Goal: Entertainment & Leisure: Consume media (video, audio)

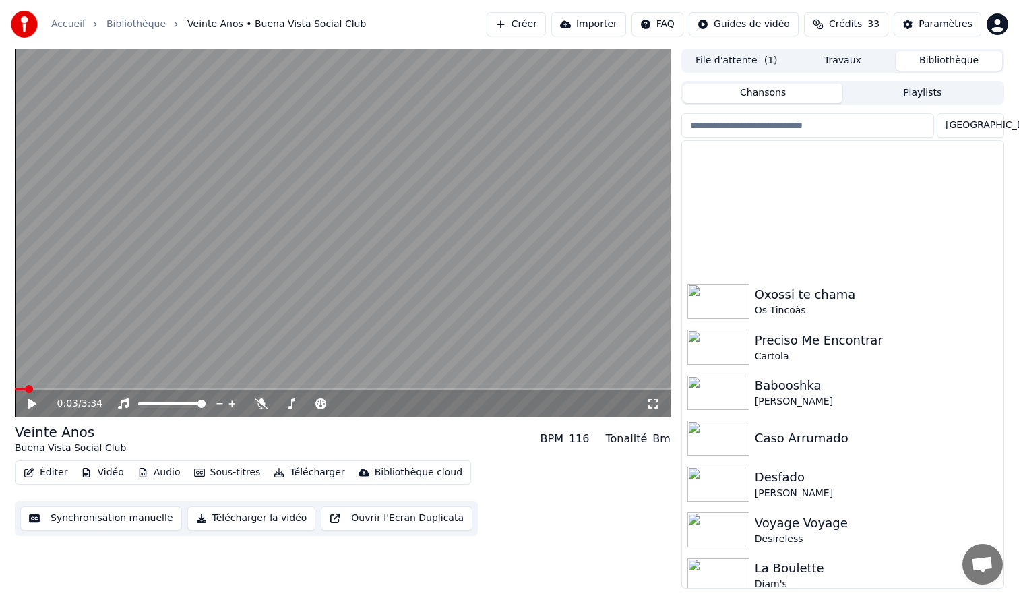
scroll to position [321, 0]
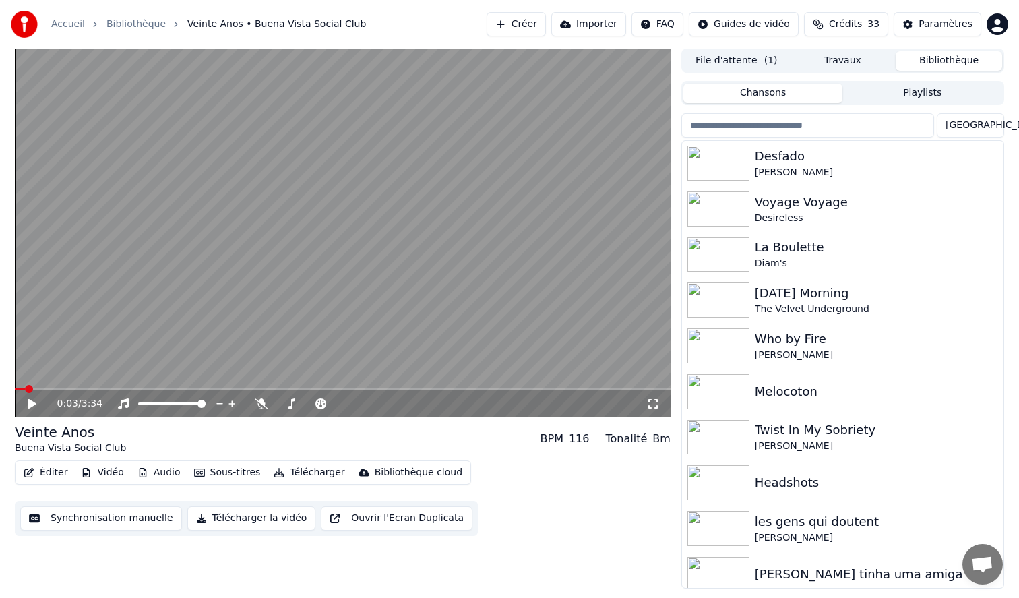
click at [36, 401] on icon at bounding box center [42, 403] width 32 height 11
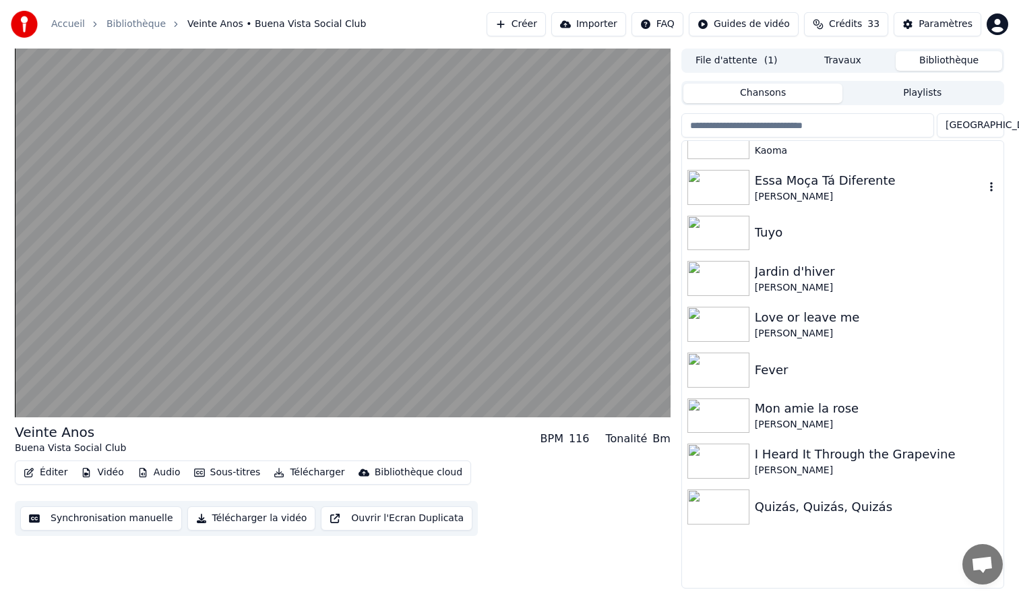
scroll to position [1693, 0]
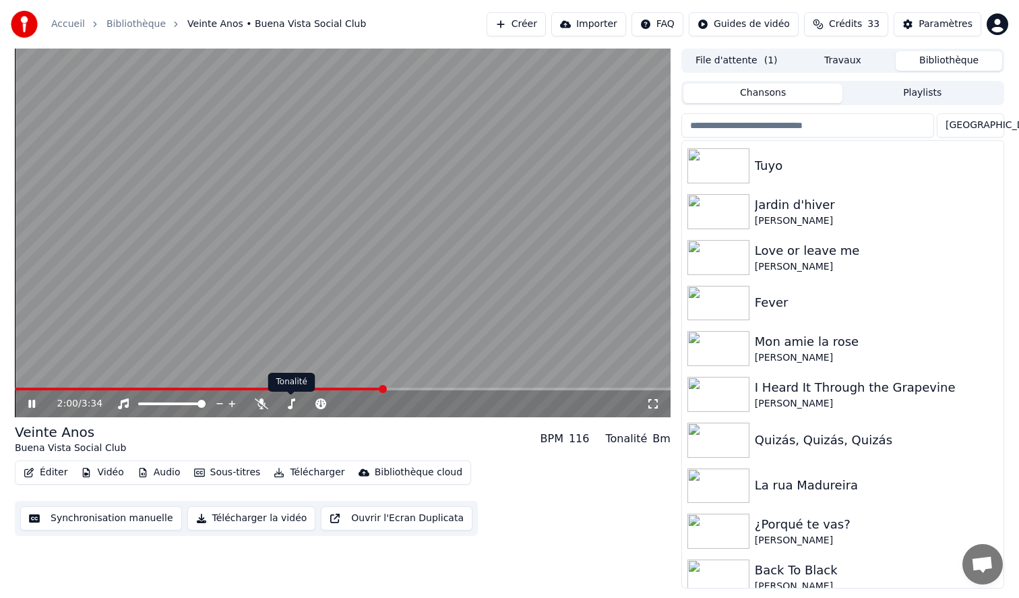
click at [281, 317] on video at bounding box center [343, 233] width 656 height 369
click at [729, 308] on img at bounding box center [718, 303] width 62 height 35
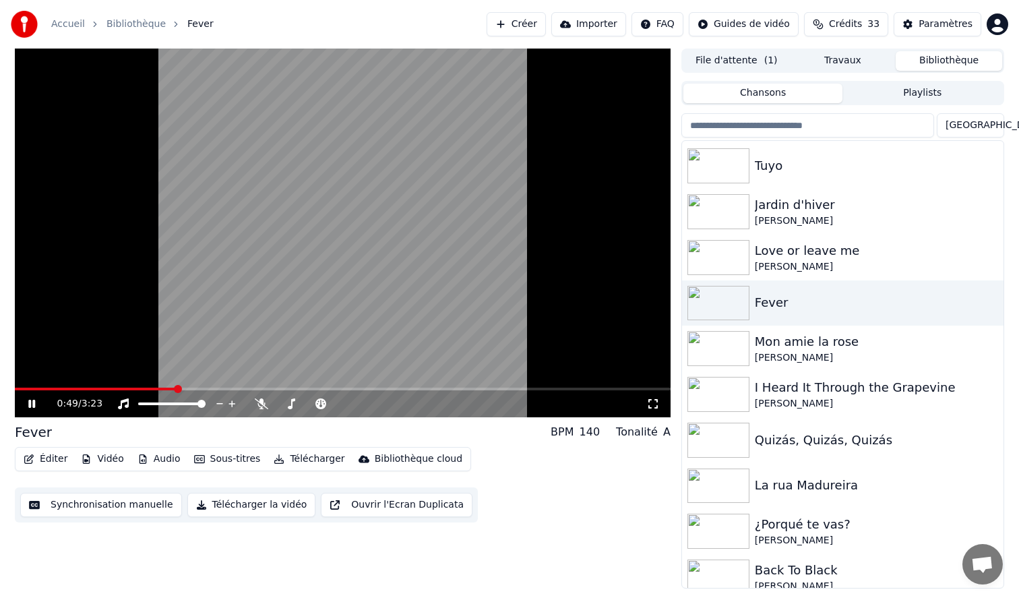
click at [375, 224] on video at bounding box center [343, 233] width 656 height 369
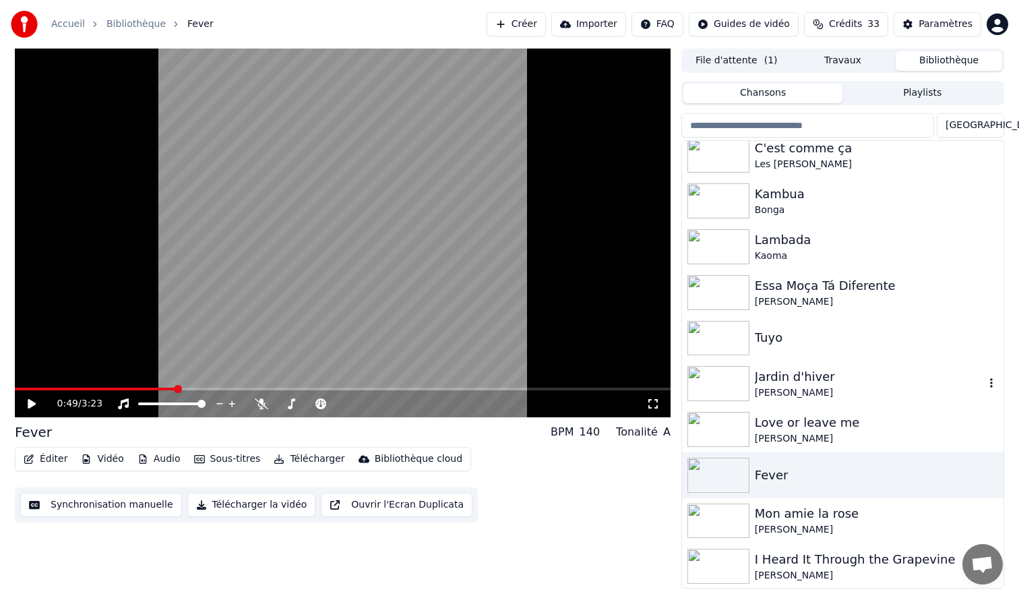
scroll to position [1506, 0]
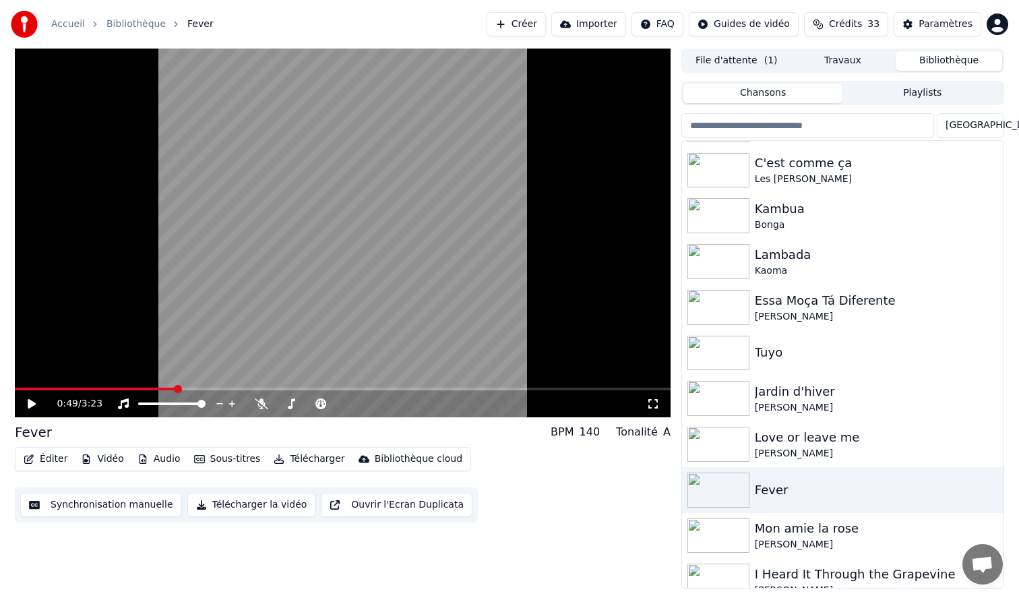
click at [988, 126] on html "Accueil Bibliothèque Fever Créer Importer FAQ Guides de vidéo Crédits 33 Paramè…" at bounding box center [509, 299] width 1019 height 598
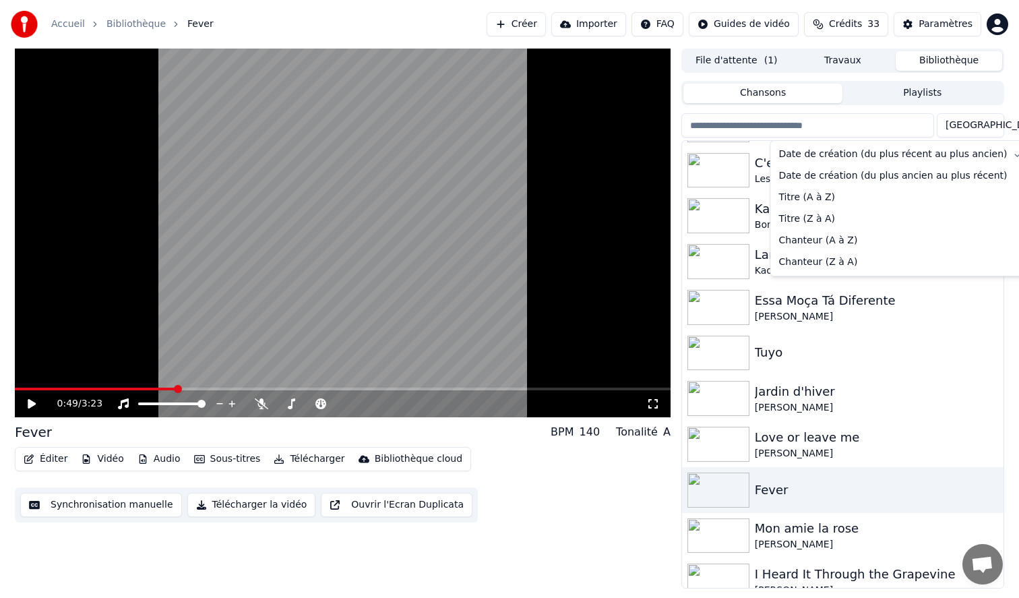
click at [988, 126] on html "Accueil Bibliothèque Fever Créer Importer FAQ Guides de vidéo Crédits 33 Paramè…" at bounding box center [509, 299] width 1019 height 598
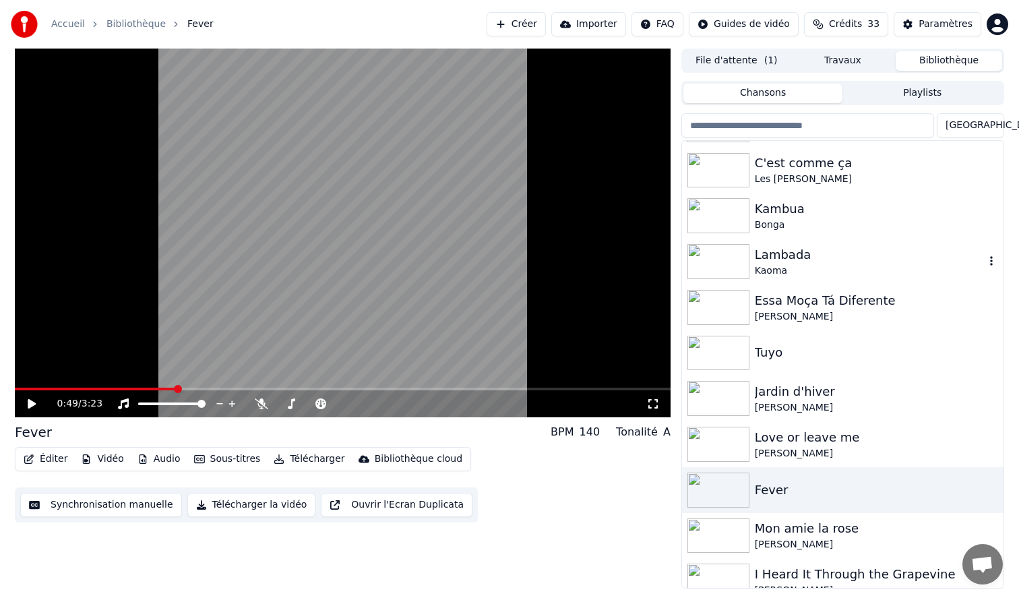
click at [756, 270] on div "Kaoma" at bounding box center [870, 270] width 230 height 13
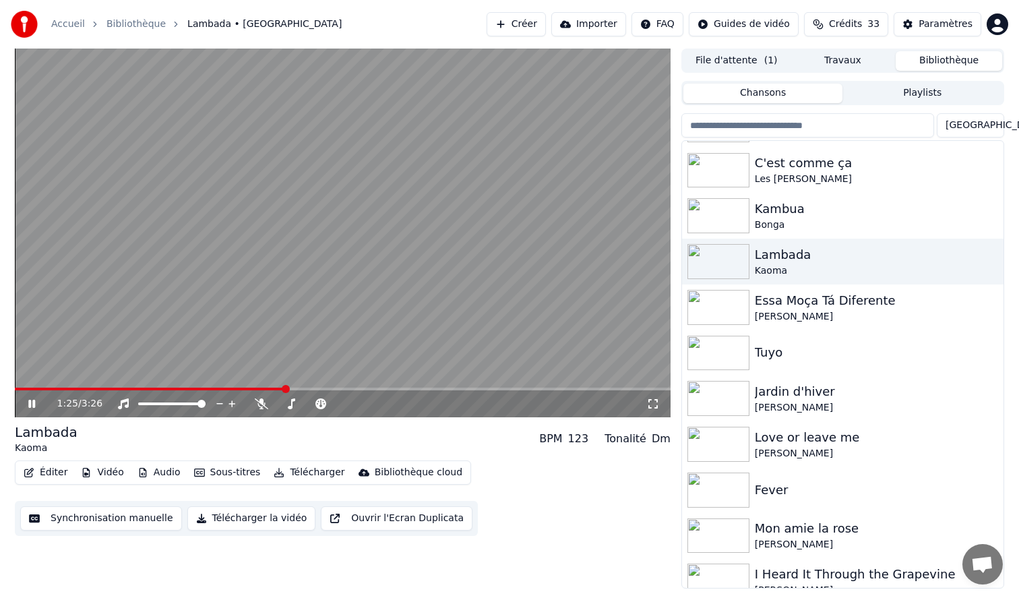
click at [468, 245] on video at bounding box center [343, 233] width 656 height 369
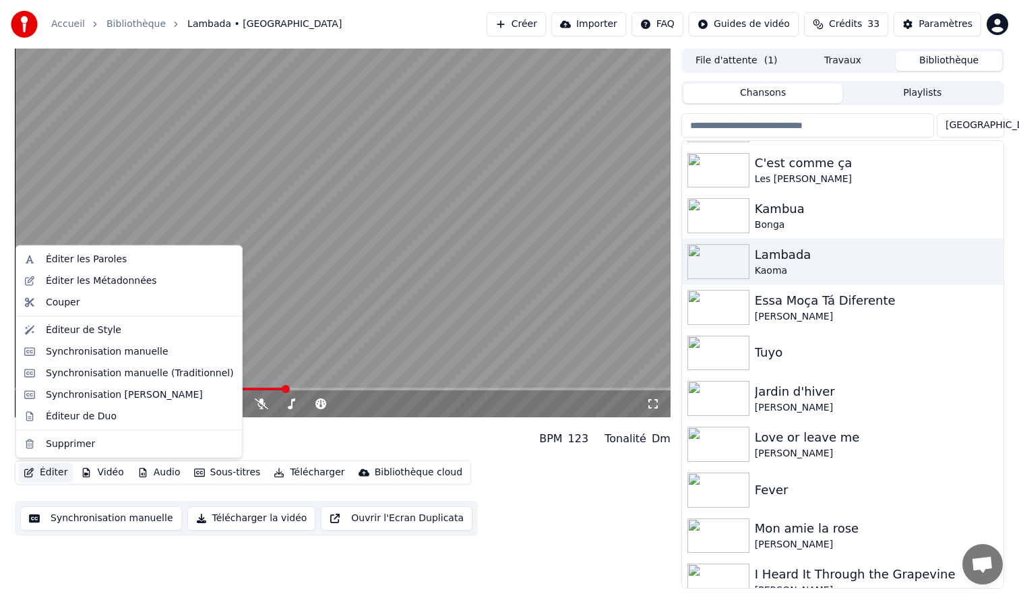
click at [52, 473] on button "Éditer" at bounding box center [45, 472] width 55 height 19
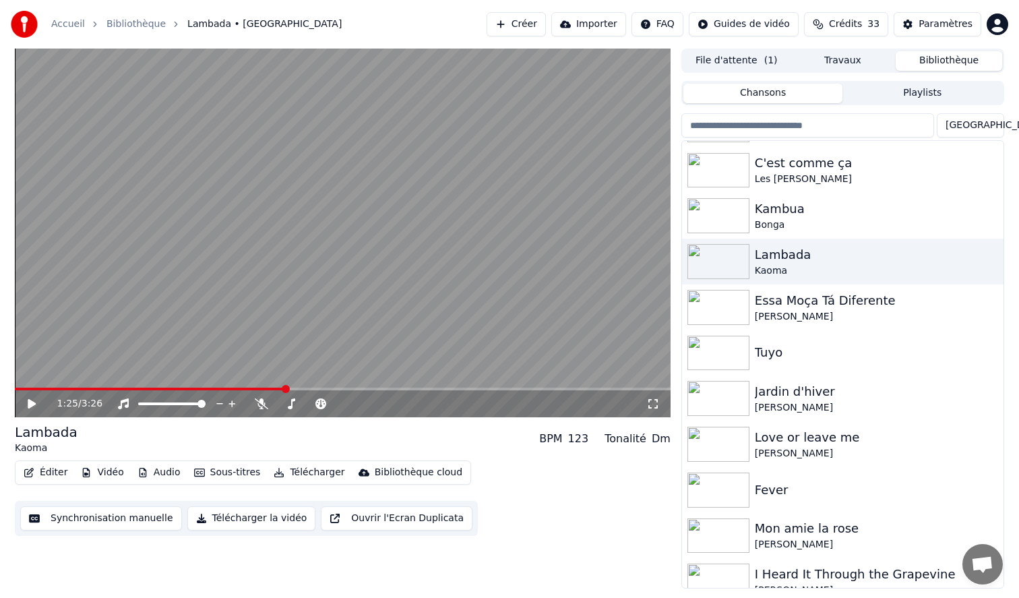
click at [576, 552] on div "1:25 / 3:26 Lambada Kaoma BPM 123 Tonalité Dm Éditer Vidéo Audio Sous-titres Té…" at bounding box center [343, 319] width 656 height 540
